Goal: Understand process/instructions

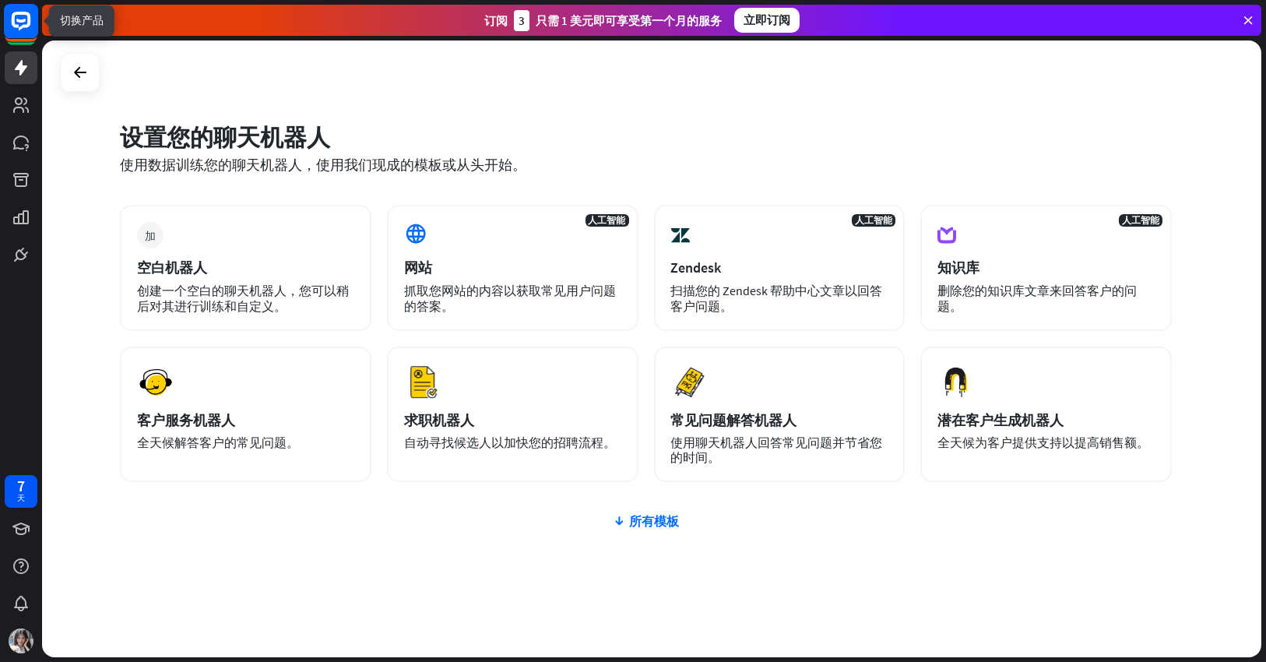
click at [24, 26] on icon at bounding box center [21, 21] width 19 height 19
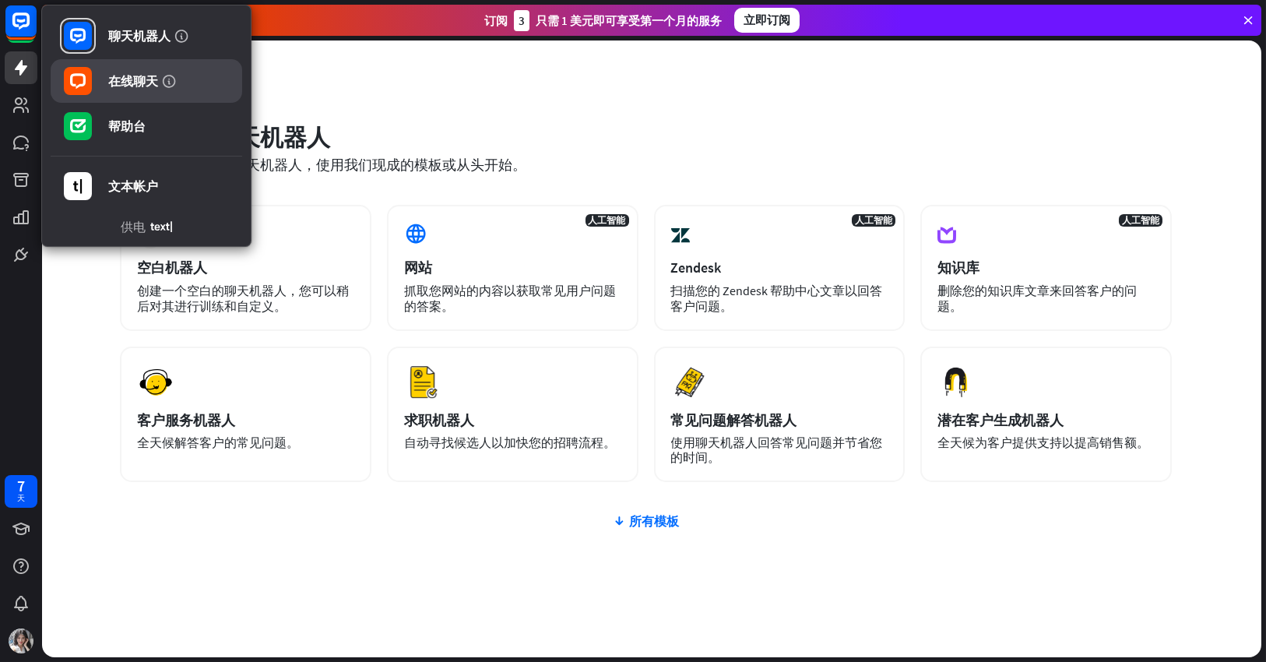
click at [122, 79] on font "在线聊天" at bounding box center [133, 81] width 50 height 16
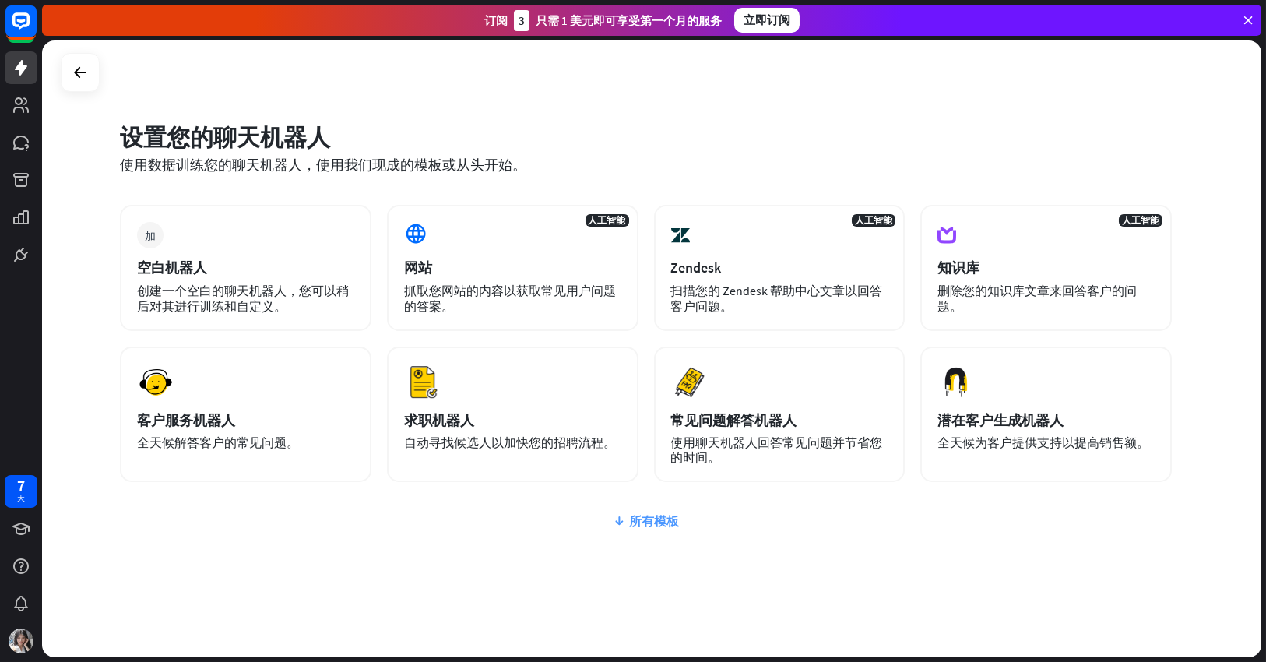
click at [633, 521] on font "所有模板" at bounding box center [654, 521] width 50 height 16
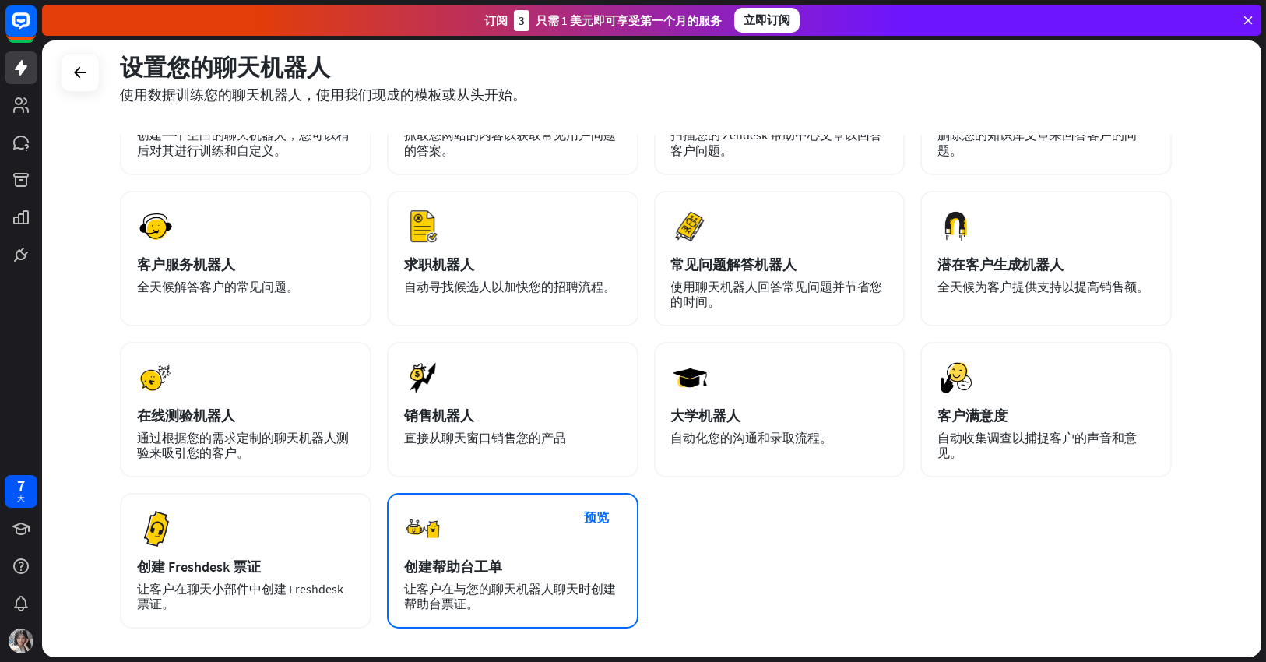
scroll to position [234, 0]
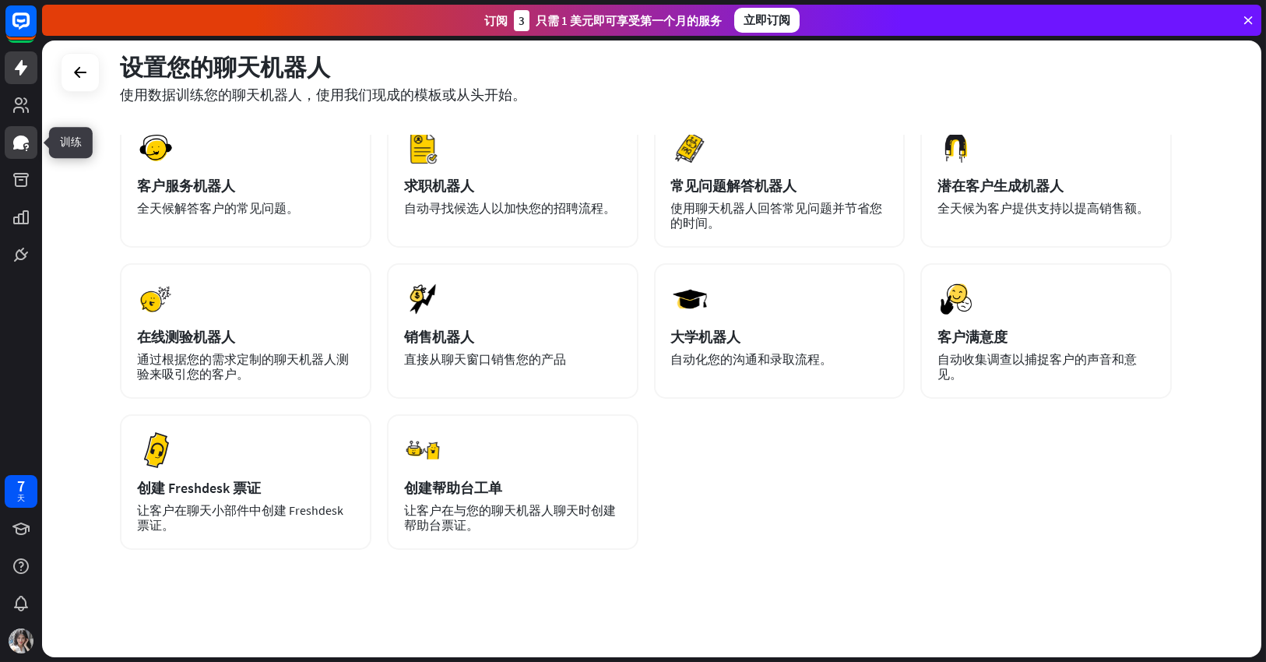
click at [21, 134] on icon at bounding box center [21, 142] width 19 height 19
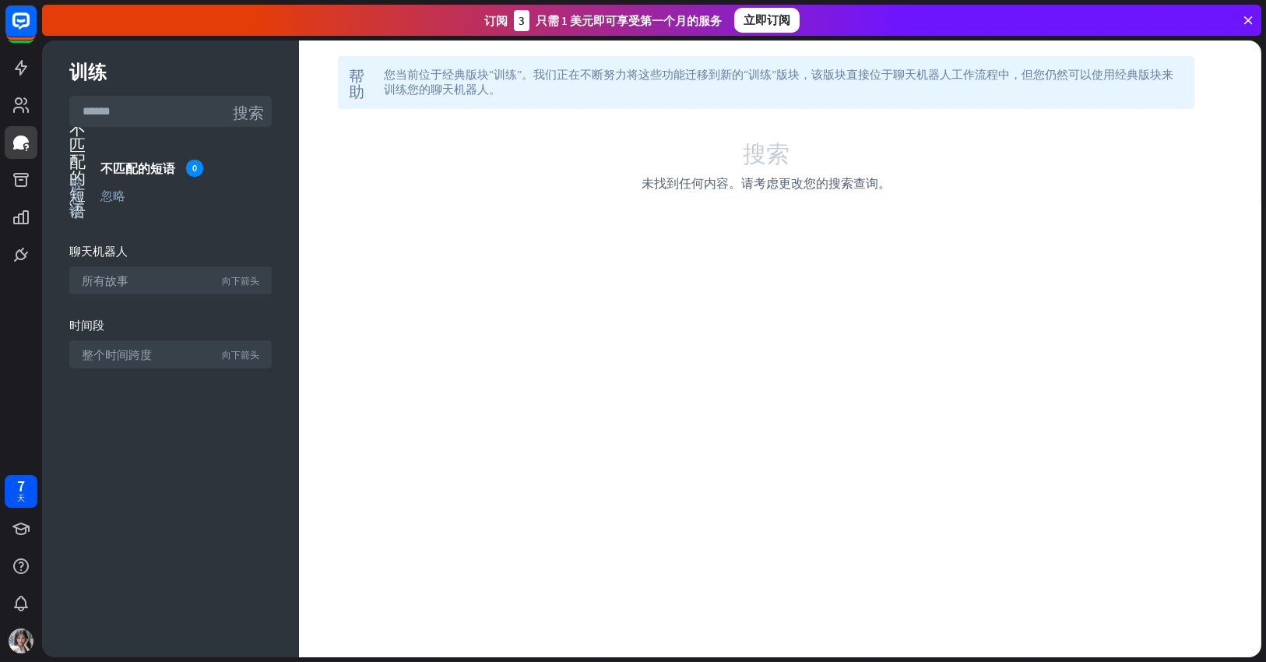
click at [1249, 19] on icon at bounding box center [1249, 20] width 14 height 14
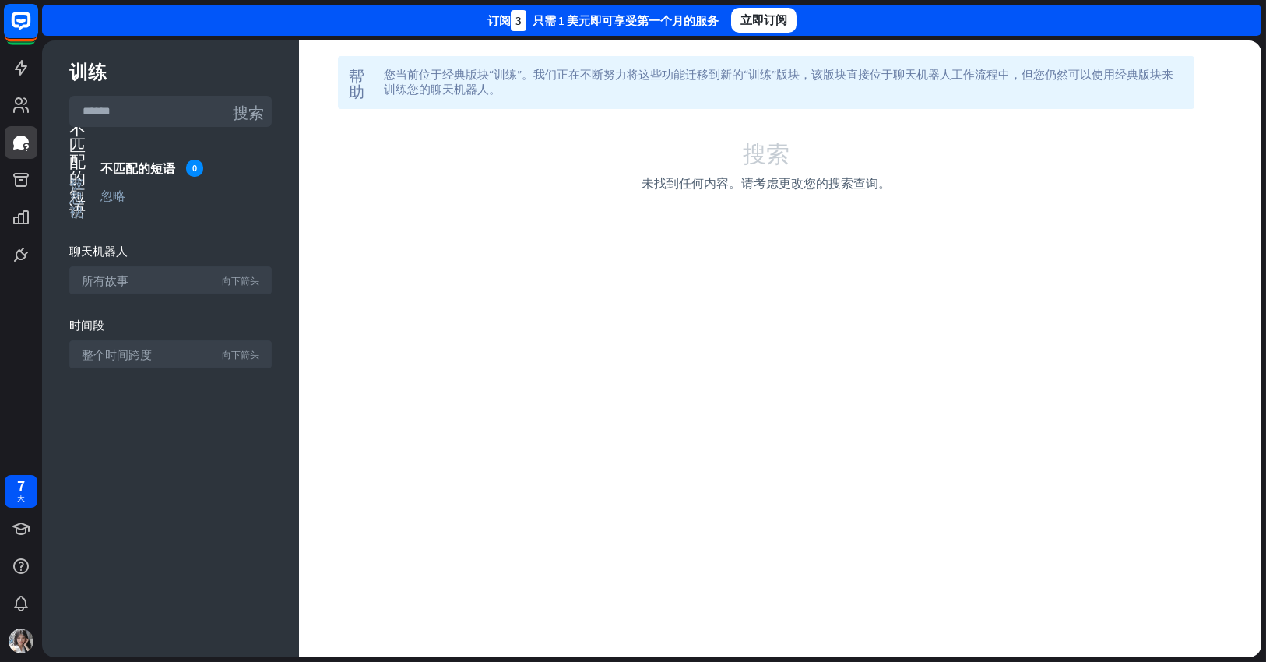
click at [39, 26] on div at bounding box center [21, 135] width 42 height 271
click at [30, 18] on icon at bounding box center [21, 21] width 19 height 19
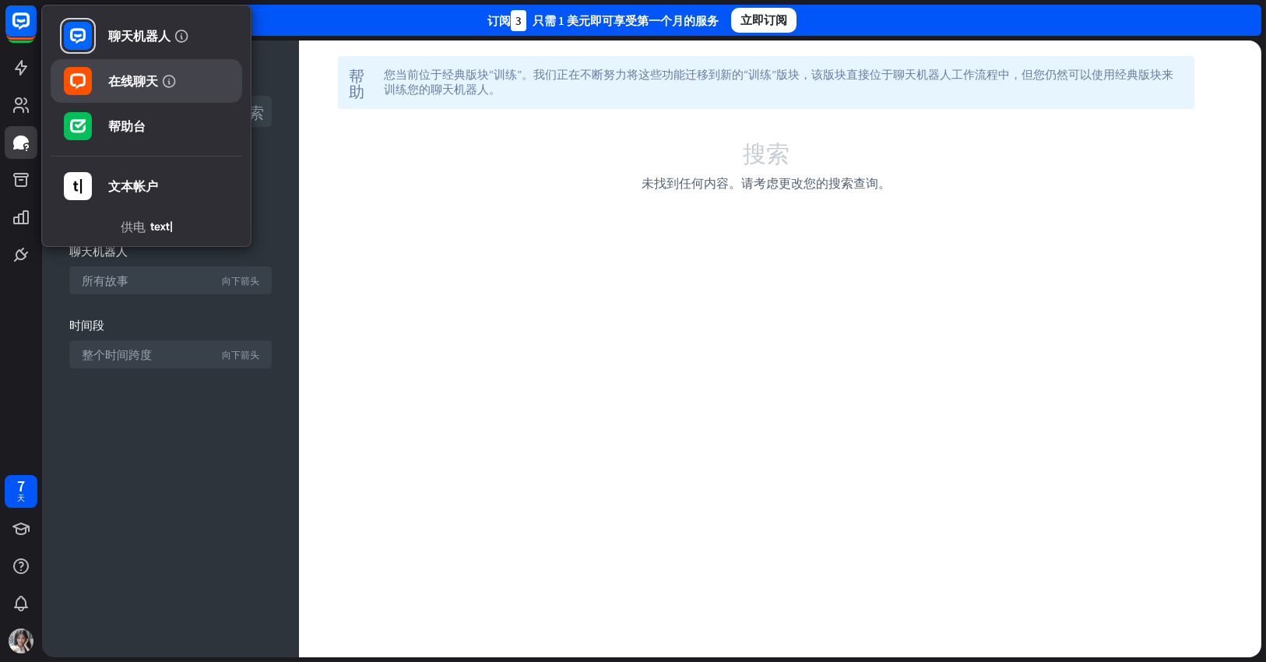
click at [103, 75] on link "在线聊天" at bounding box center [147, 81] width 192 height 44
